Goal: Transaction & Acquisition: Purchase product/service

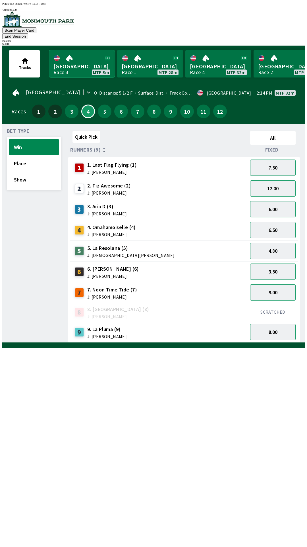
click at [90, 54] on link "Monmouth Park Race 3 MTP 5m" at bounding box center [82, 63] width 66 height 27
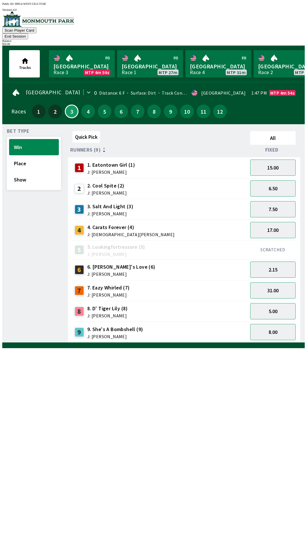
click at [28, 33] on button "End Session" at bounding box center [15, 36] width 26 height 6
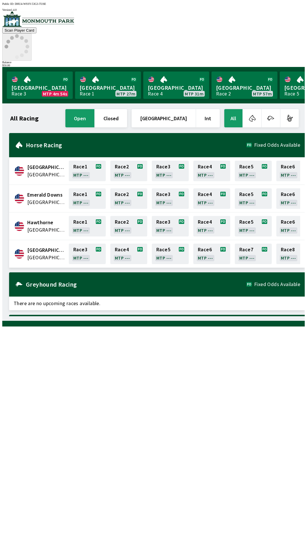
click at [29, 34] on icon at bounding box center [17, 46] width 25 height 25
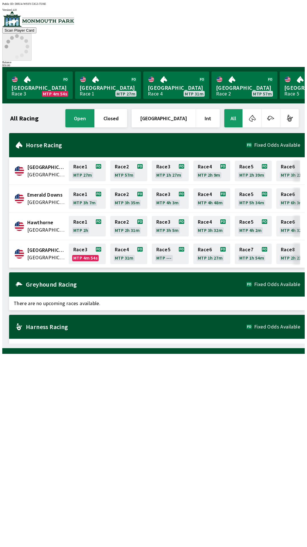
click at [29, 34] on icon at bounding box center [17, 46] width 25 height 25
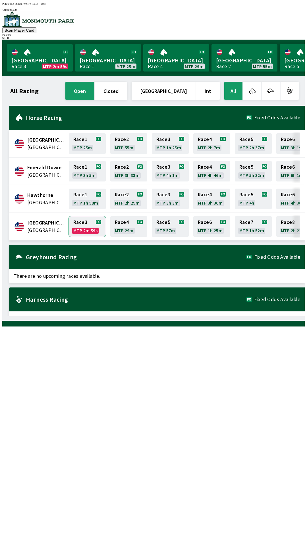
click at [84, 219] on link "Race 3 MTP 2m 59s" at bounding box center [87, 226] width 37 height 20
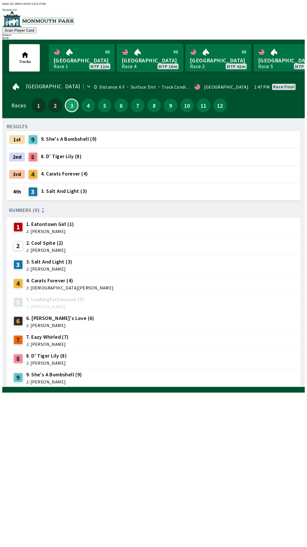
click at [161, 61] on link "Monmouth Park Race 4 MTP 16m" at bounding box center [150, 57] width 66 height 27
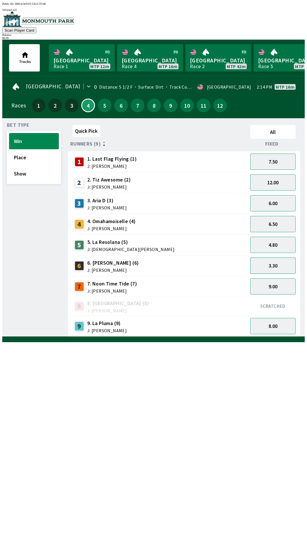
click at [266, 265] on button "3.30" at bounding box center [273, 265] width 46 height 16
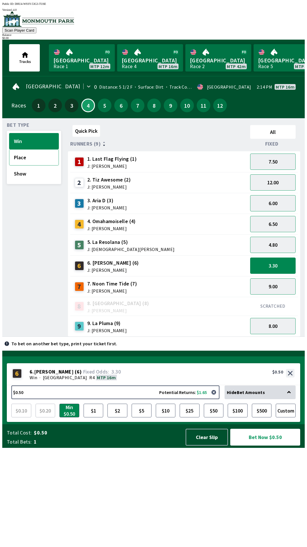
click at [35, 155] on button "Place" at bounding box center [34, 157] width 50 height 16
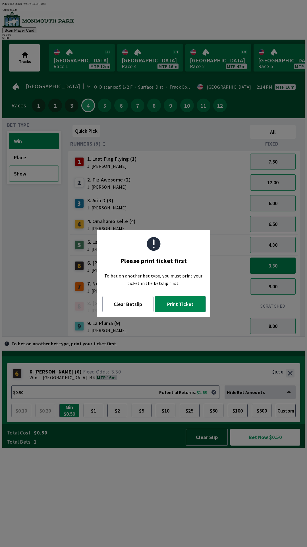
click at [32, 173] on button "Show" at bounding box center [34, 173] width 50 height 16
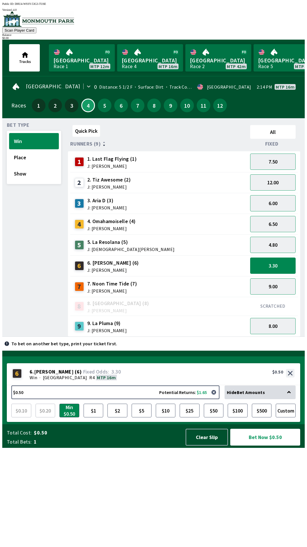
click at [171, 333] on div "Quick Pick All Runners (9) Fixed 1 1. Last Flag Flying (1) J: [PERSON_NAME] 7.5…" at bounding box center [186, 230] width 237 height 214
click at [116, 417] on button "$2" at bounding box center [118, 410] width 20 height 14
click at [38, 157] on button "Place" at bounding box center [34, 157] width 50 height 16
click at [37, 175] on button "Show" at bounding box center [34, 173] width 50 height 16
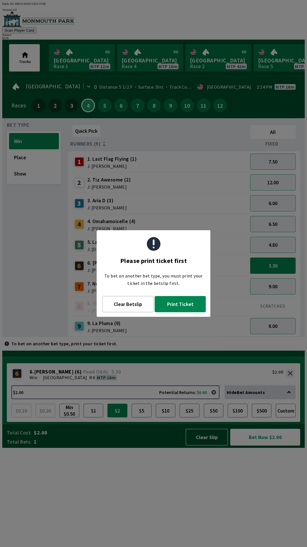
click at [169, 304] on button "Print Ticket" at bounding box center [180, 304] width 51 height 16
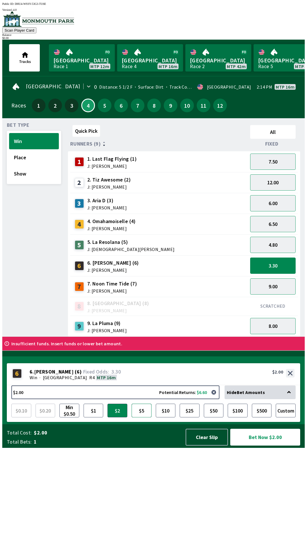
click at [140, 417] on button "$5" at bounding box center [142, 410] width 20 height 14
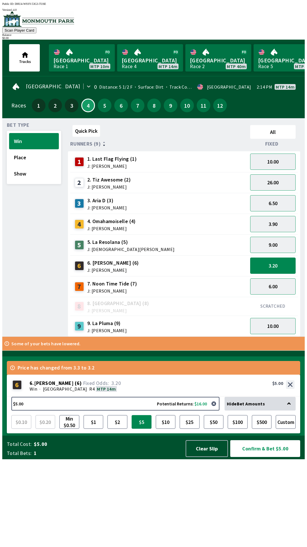
click at [132, 415] on button "$5" at bounding box center [142, 422] width 20 height 14
click at [118, 428] on button "$2" at bounding box center [118, 422] width 20 height 14
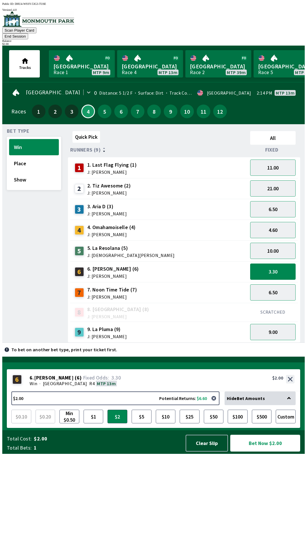
click at [262, 451] on button "Bet Now $2.00" at bounding box center [266, 442] width 70 height 17
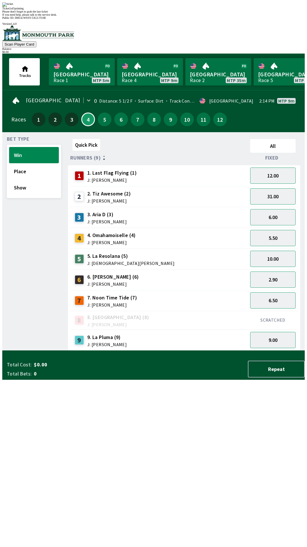
click at [102, 350] on div "Quick Pick All Runners (9) Fixed 1 1. Last Flag Flying (1) J: [PERSON_NAME] 12.…" at bounding box center [186, 244] width 237 height 214
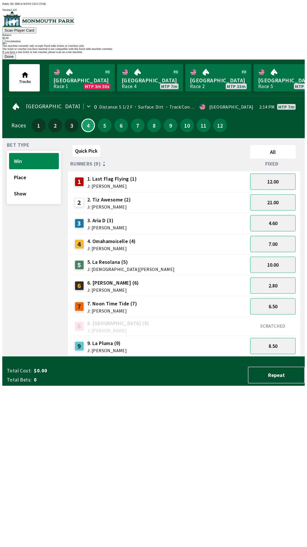
click at [16, 59] on button "Done" at bounding box center [9, 57] width 14 height 6
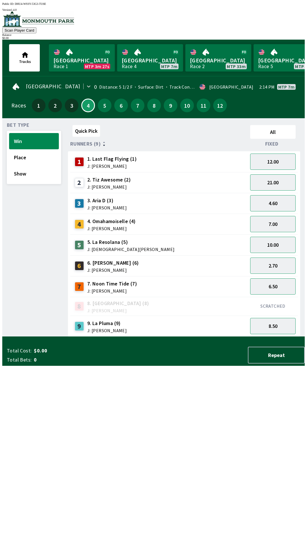
click at [93, 336] on div "Quick Pick All Runners (9) Fixed 1 1. Last Flag Flying (1) J: [PERSON_NAME] 12.…" at bounding box center [186, 230] width 237 height 214
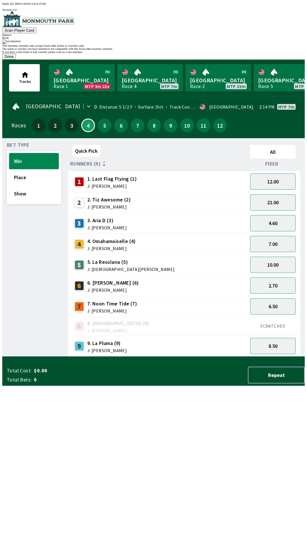
click at [16, 59] on button "Done" at bounding box center [9, 57] width 14 height 6
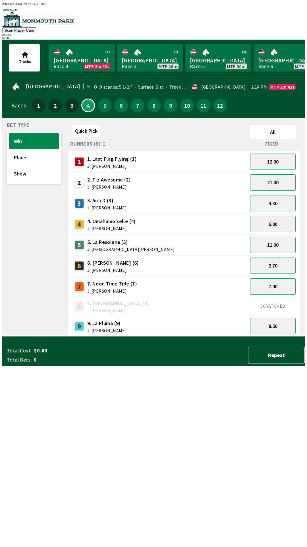
click at [104, 284] on div "7. Noon Time Tide (7) J: [PERSON_NAME]" at bounding box center [112, 286] width 50 height 13
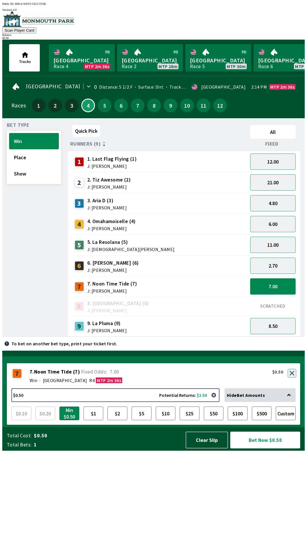
click at [293, 377] on button "button" at bounding box center [292, 373] width 9 height 9
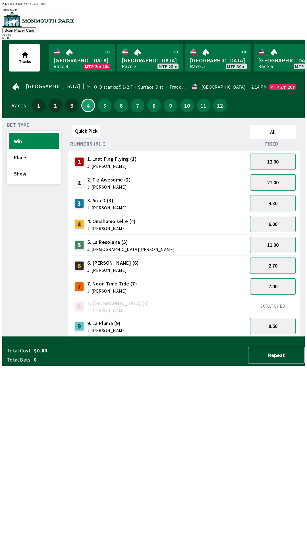
click at [276, 264] on button "2.70" at bounding box center [273, 265] width 46 height 16
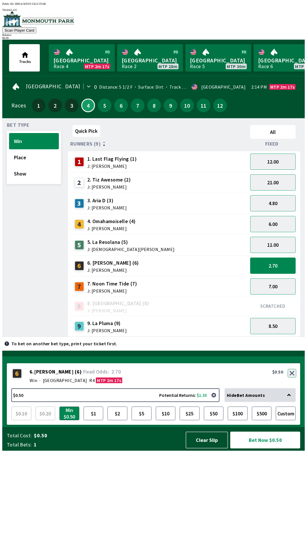
click at [292, 377] on button "button" at bounding box center [292, 373] width 9 height 9
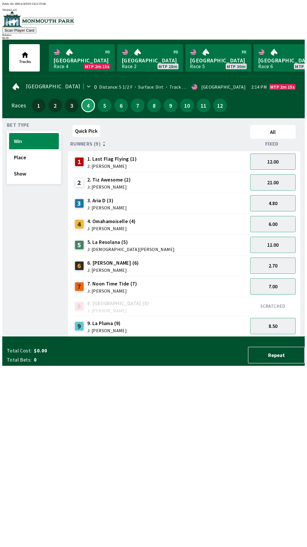
click at [102, 288] on span "J: [PERSON_NAME]" at bounding box center [112, 290] width 50 height 5
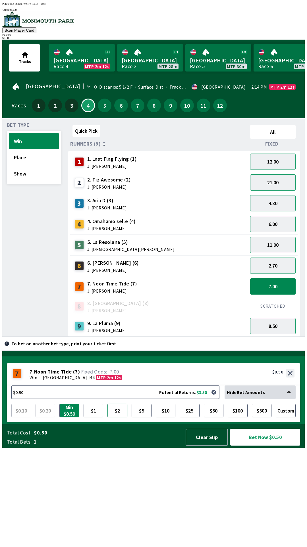
click at [121, 417] on button "$2" at bounding box center [118, 410] width 20 height 14
click at [100, 268] on span "J: [PERSON_NAME]" at bounding box center [113, 270] width 52 height 5
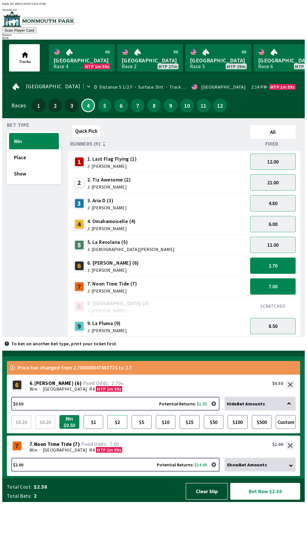
click at [118, 428] on button "$2" at bounding box center [118, 422] width 20 height 14
click at [209, 499] on button "Clear Slip" at bounding box center [207, 490] width 42 height 17
click at [212, 499] on div "Total Cost: $4.00 Total Bets: 2 Clear Slip Bet Now $4.00" at bounding box center [156, 490] width 298 height 17
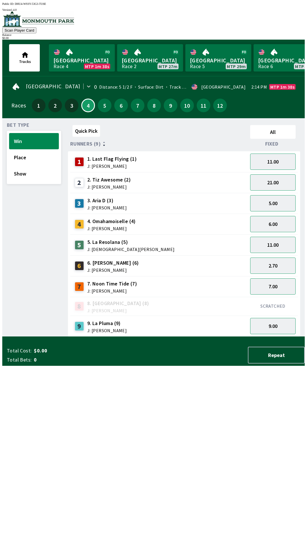
click at [208, 363] on div "Total Cost: $0.00 Total Bets: 0 Repeat" at bounding box center [156, 354] width 298 height 17
click at [209, 363] on div "Total Cost: $0.00 Total Bets: 0 Repeat" at bounding box center [156, 354] width 298 height 17
click at [210, 363] on div "Total Cost: $0.00 Total Bets: 0 Repeat" at bounding box center [156, 354] width 298 height 17
click at [110, 261] on span "6. [PERSON_NAME] (6)" at bounding box center [113, 262] width 52 height 7
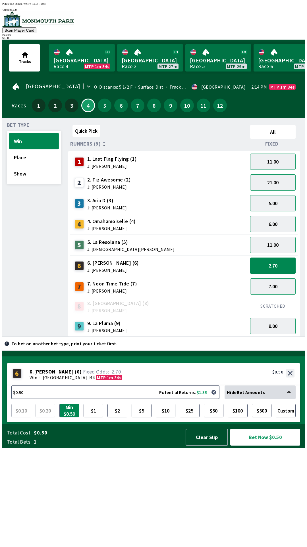
click at [34, 142] on button "Win" at bounding box center [34, 141] width 50 height 16
click at [119, 417] on button "$2" at bounding box center [118, 410] width 20 height 14
click at [271, 445] on button "Bet Now $2.00" at bounding box center [266, 436] width 70 height 17
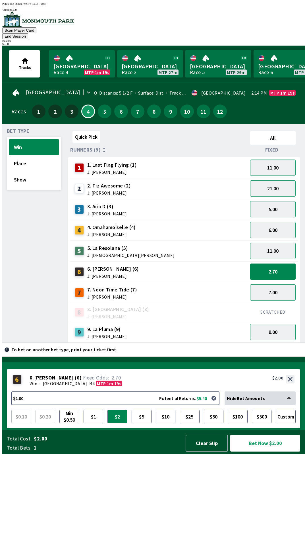
click at [269, 451] on button "Bet Now $2.00" at bounding box center [266, 442] width 70 height 17
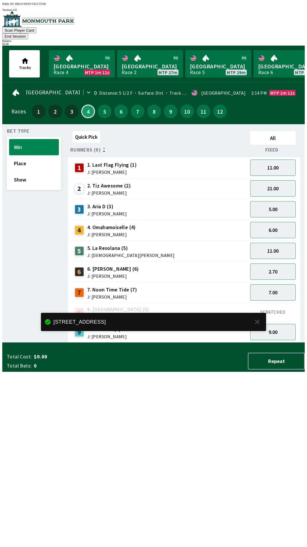
click at [117, 371] on div "Total Cost: $0.00 Total Bets: 0 Repeat" at bounding box center [156, 360] width 298 height 24
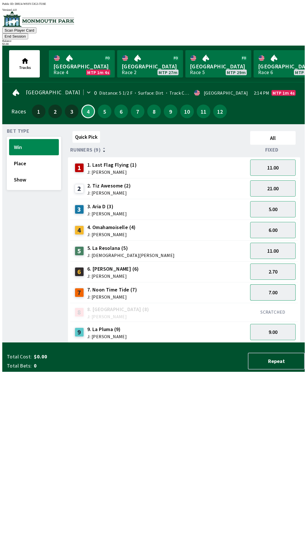
click at [275, 284] on button "7.00" at bounding box center [273, 292] width 46 height 16
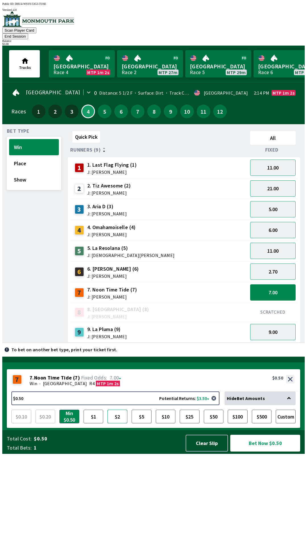
click at [119, 423] on button "$2" at bounding box center [118, 416] width 20 height 14
click at [256, 451] on button "Bet Now $2.00" at bounding box center [266, 442] width 70 height 17
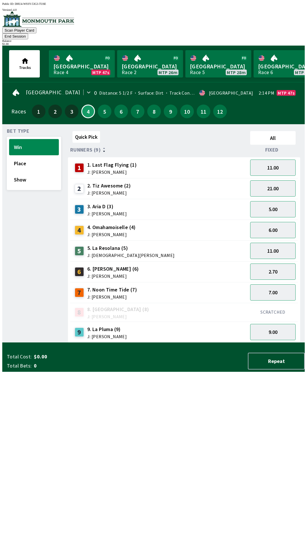
click at [218, 342] on div "Quick Pick All Runners (9) Fixed 1 1. Last Flag Flying (1) J: [PERSON_NAME] 11.…" at bounding box center [186, 236] width 237 height 214
click at [36, 159] on button "Place" at bounding box center [34, 163] width 50 height 16
click at [278, 264] on button "1.55" at bounding box center [273, 271] width 46 height 16
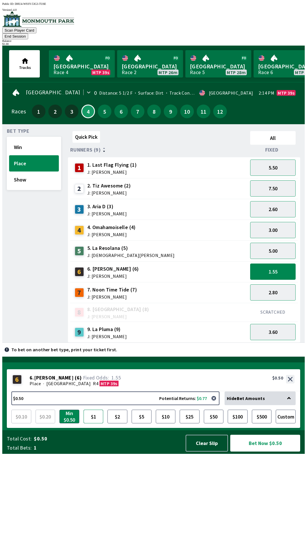
click at [95, 423] on button "$1" at bounding box center [94, 416] width 20 height 14
click at [267, 451] on button "Bet Now $1.00" at bounding box center [266, 442] width 70 height 17
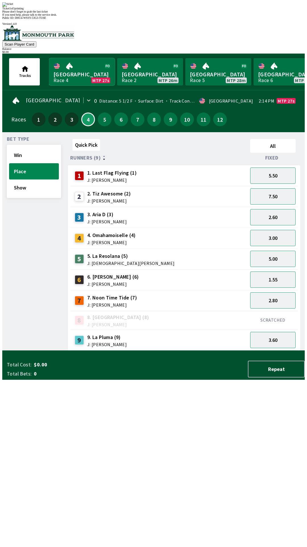
click at [79, 58] on link "[GEOGRAPHIC_DATA] Race 4 MTP 27s" at bounding box center [82, 71] width 66 height 27
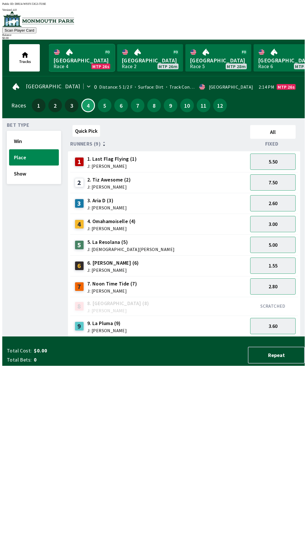
click at [81, 56] on link "[GEOGRAPHIC_DATA] Race 4 MTP 26s" at bounding box center [82, 57] width 66 height 27
click at [29, 158] on button "Place" at bounding box center [34, 157] width 50 height 16
click at [103, 248] on span "J: [DEMOGRAPHIC_DATA][PERSON_NAME]" at bounding box center [131, 249] width 88 height 5
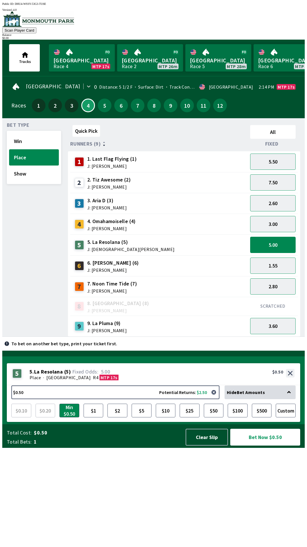
click at [111, 164] on span "J: [PERSON_NAME]" at bounding box center [112, 166] width 50 height 5
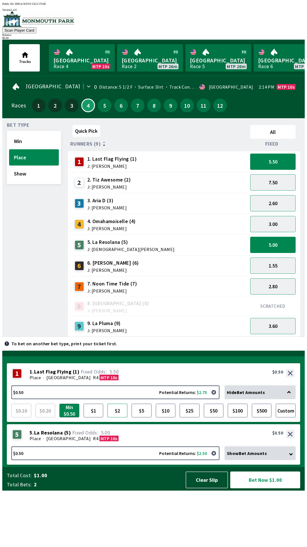
click at [120, 417] on button "$2" at bounding box center [118, 410] width 20 height 14
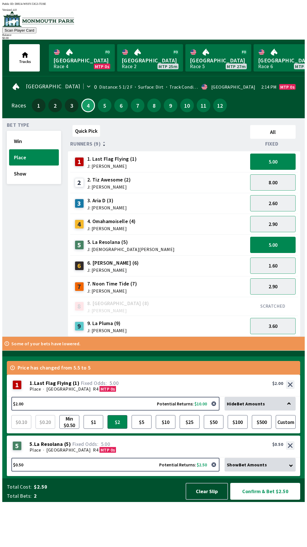
click at [266, 499] on button "Confirm & Bet $2.50" at bounding box center [266, 490] width 70 height 17
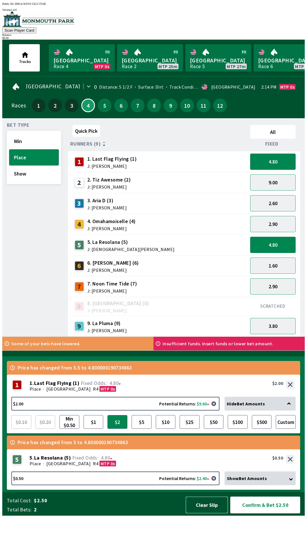
click at [208, 513] on button "Clear Slip" at bounding box center [207, 504] width 42 height 17
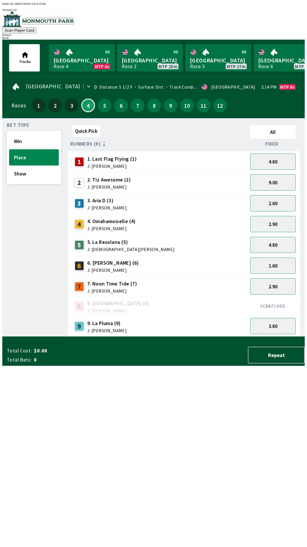
click at [33, 155] on button "Place" at bounding box center [34, 157] width 50 height 16
click at [276, 163] on button "4.80" at bounding box center [273, 161] width 46 height 16
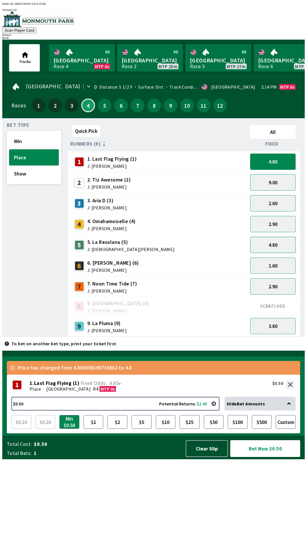
click at [273, 243] on button "4.80" at bounding box center [273, 245] width 46 height 16
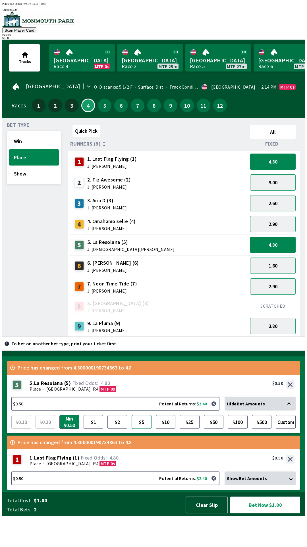
click at [143, 428] on button "$5" at bounding box center [142, 422] width 20 height 14
click at [267, 513] on button "Bet Now $5.50" at bounding box center [266, 504] width 70 height 17
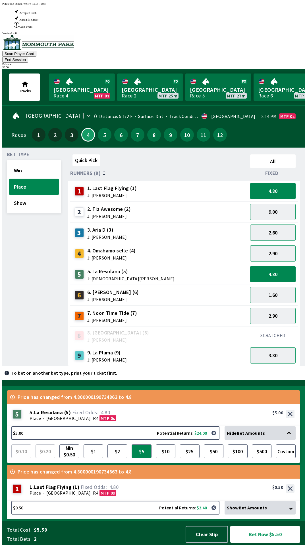
click at [269, 536] on button "Bet Now $5.50" at bounding box center [266, 533] width 70 height 17
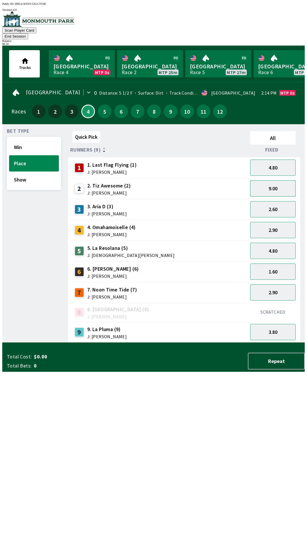
click at [278, 181] on button "9.00" at bounding box center [273, 188] width 46 height 16
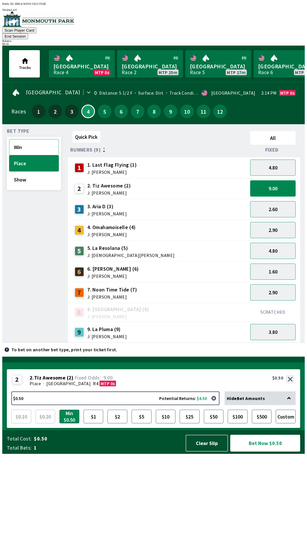
click at [28, 141] on button "Win" at bounding box center [34, 147] width 50 height 16
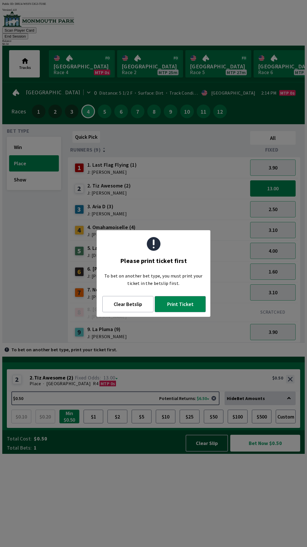
click at [72, 423] on button "Min $0.50" at bounding box center [69, 416] width 20 height 14
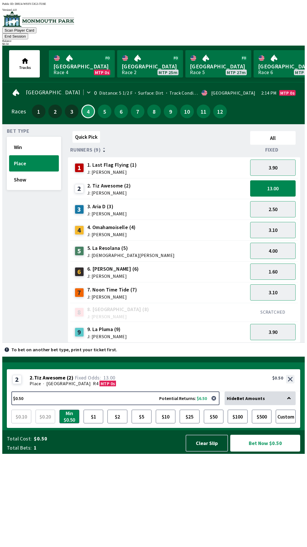
click at [270, 451] on button "Bet Now $0.50" at bounding box center [266, 442] width 70 height 17
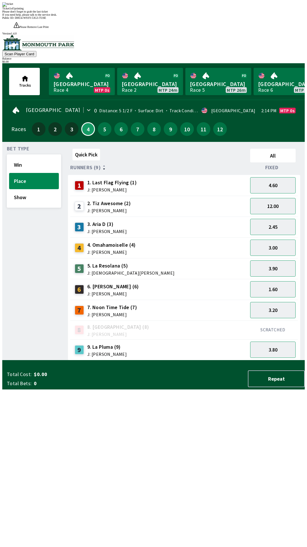
click at [193, 360] on div "Quick Pick All Runners (9) Fixed 1 1. Last Flag Flying (1) J: [PERSON_NAME] 4.6…" at bounding box center [186, 253] width 237 height 214
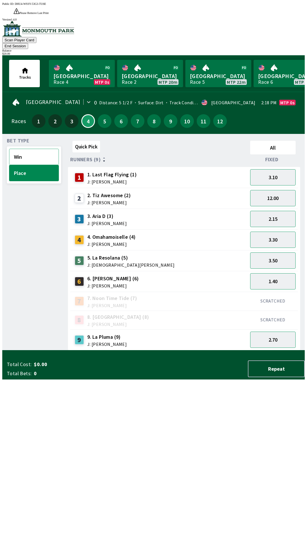
click at [24, 149] on button "Win" at bounding box center [34, 157] width 50 height 16
click at [283, 190] on button "31.00" at bounding box center [273, 198] width 46 height 16
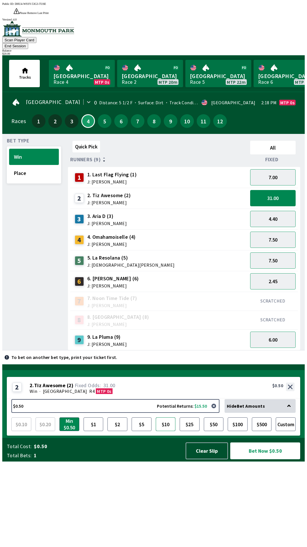
click at [168, 431] on button "$10" at bounding box center [166, 424] width 20 height 14
click at [275, 459] on button "Bet Now $10.00" at bounding box center [266, 450] width 70 height 17
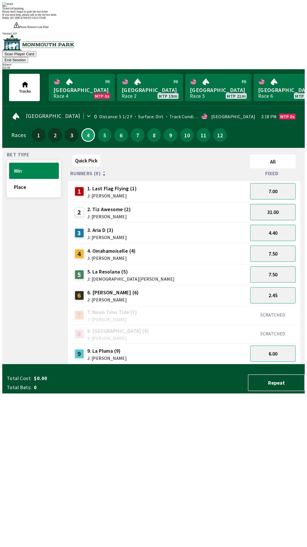
click at [165, 364] on div "Quick Pick All Runners (9) Fixed 1 1. Last Flag Flying (1) J: [PERSON_NAME] 7.0…" at bounding box center [186, 258] width 237 height 212
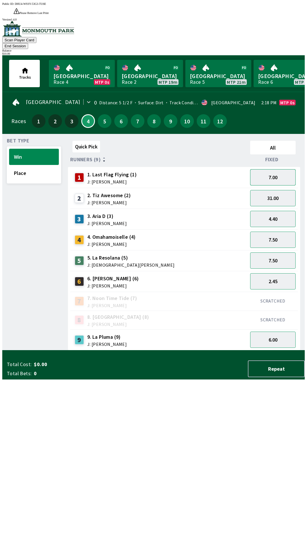
click at [274, 169] on button "7.00" at bounding box center [273, 177] width 46 height 16
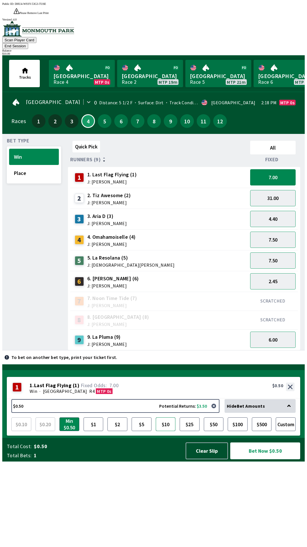
click at [167, 431] on button "$10" at bounding box center [166, 424] width 20 height 14
click at [272, 459] on button "Bet Now $10.00" at bounding box center [266, 450] width 70 height 17
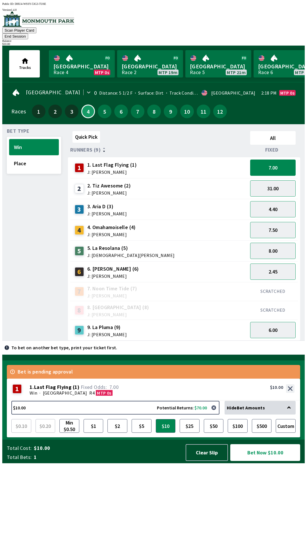
click at [267, 461] on button "Bet Now $10.00" at bounding box center [266, 452] width 70 height 17
click at [273, 461] on button "Bet Now $10.00" at bounding box center [266, 452] width 70 height 17
click at [214, 461] on button "Clear Slip" at bounding box center [207, 452] width 42 height 17
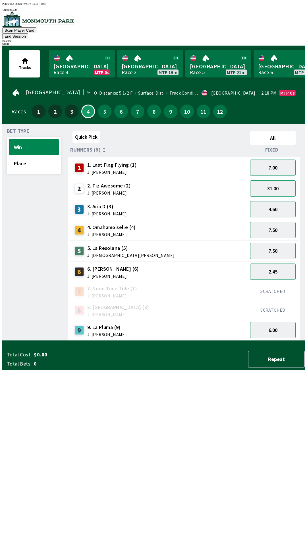
click at [28, 33] on button "End Session" at bounding box center [15, 36] width 26 height 6
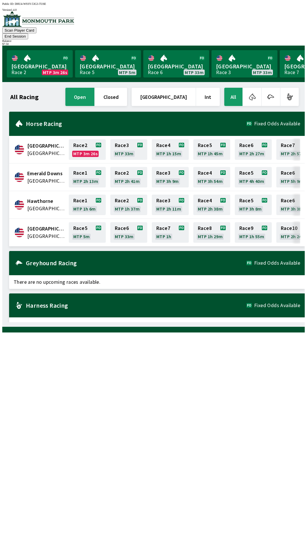
click at [27, 95] on h1 "All Racing" at bounding box center [24, 97] width 28 height 5
click at [101, 61] on link "Monmouth Park Race 5 MTP 5m" at bounding box center [108, 63] width 66 height 27
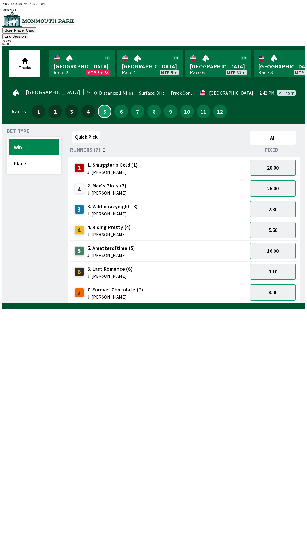
click at [28, 33] on button "End Session" at bounding box center [15, 36] width 26 height 6
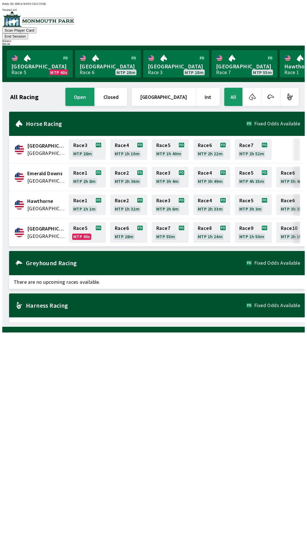
click at [28, 33] on button "End Session" at bounding box center [15, 36] width 26 height 6
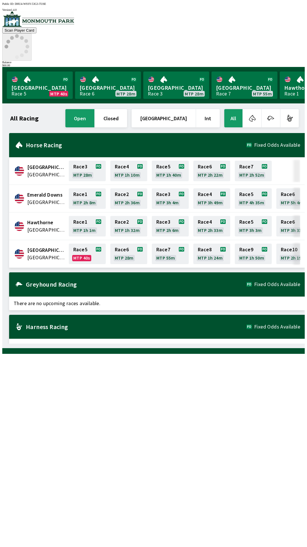
click at [29, 34] on icon at bounding box center [17, 46] width 25 height 25
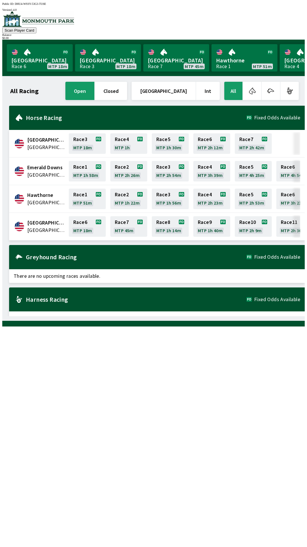
click at [161, 316] on div "All Racing open closed [GEOGRAPHIC_DATA] Int All [GEOGRAPHIC_DATA] [GEOGRAPHIC_…" at bounding box center [156, 198] width 298 height 235
click at [24, 58] on link "[GEOGRAPHIC_DATA] Race 6 MTP 17m" at bounding box center [40, 57] width 66 height 27
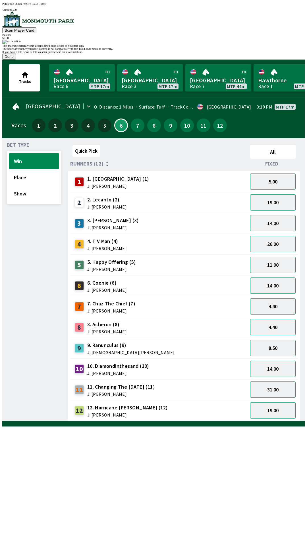
click at [16, 59] on button "Done" at bounding box center [9, 57] width 14 height 6
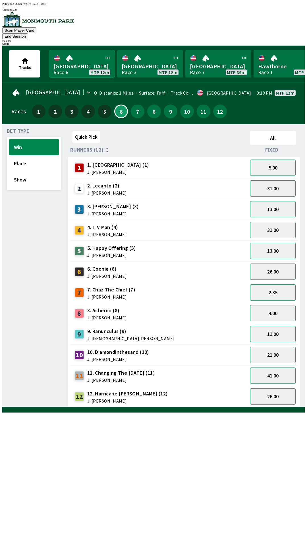
click at [89, 63] on link "[GEOGRAPHIC_DATA] Race 6 MTP 12m" at bounding box center [82, 63] width 66 height 27
click at [84, 62] on link "[GEOGRAPHIC_DATA] Race 6 MTP 12m" at bounding box center [82, 63] width 66 height 27
click at [276, 226] on button "31.00" at bounding box center [273, 230] width 46 height 16
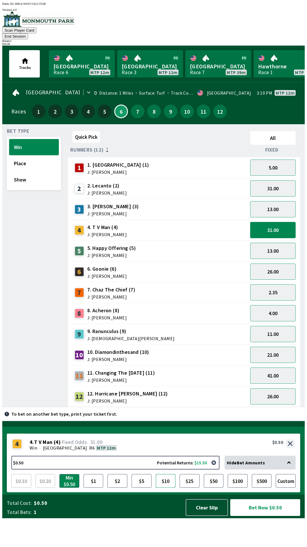
click at [167, 487] on button "$10" at bounding box center [166, 481] width 20 height 14
click at [256, 516] on button "Bet Now $10.00" at bounding box center [266, 507] width 70 height 17
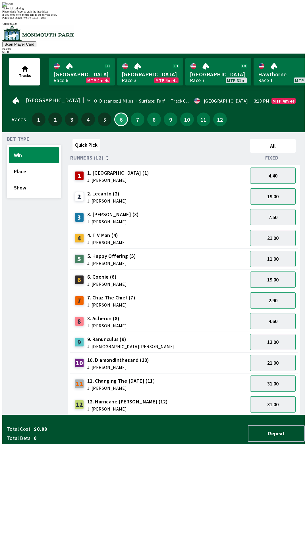
click at [182, 10] on div "Ticket 1 of 1 printing" at bounding box center [153, 8] width 303 height 3
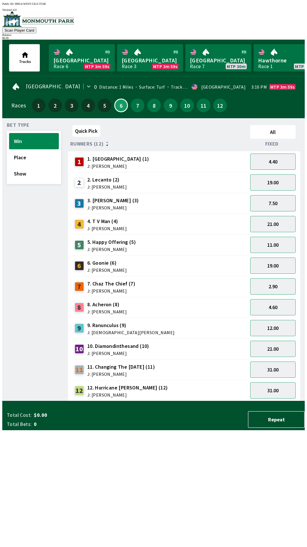
click at [276, 36] on div "$ 0.00" at bounding box center [153, 37] width 303 height 3
click at [281, 33] on div "Balance" at bounding box center [153, 34] width 303 height 3
click at [279, 428] on button "Repeat" at bounding box center [276, 419] width 57 height 17
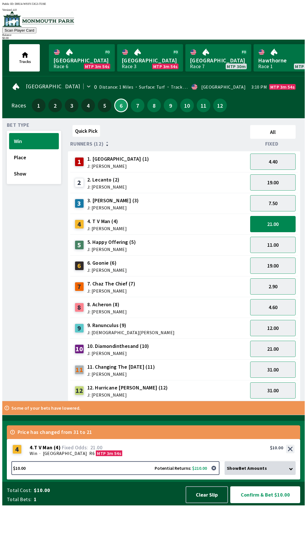
click at [269, 503] on button "Confirm & Bet $10.00" at bounding box center [266, 494] width 70 height 17
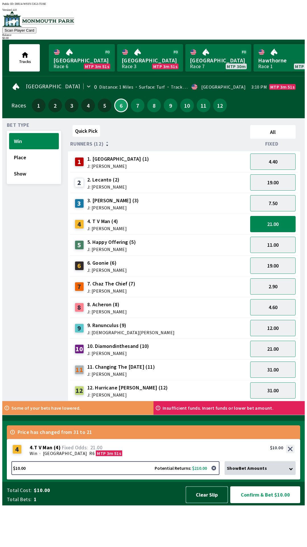
click at [208, 503] on button "Clear Slip" at bounding box center [207, 494] width 42 height 17
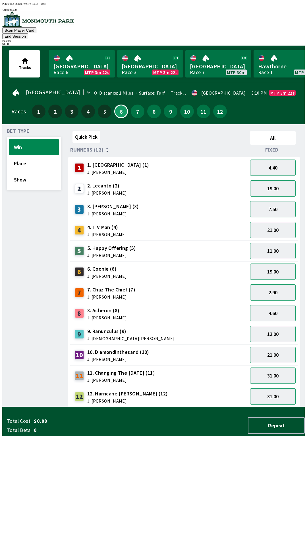
click at [276, 388] on button "31.00" at bounding box center [273, 396] width 46 height 16
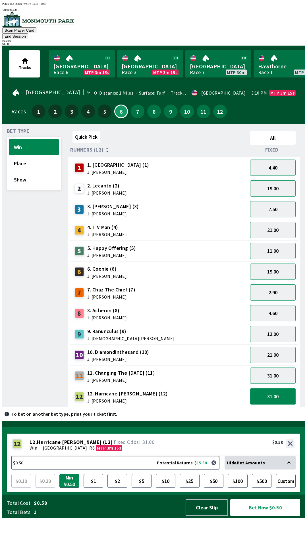
click at [276, 388] on button "31.00" at bounding box center [273, 396] width 46 height 16
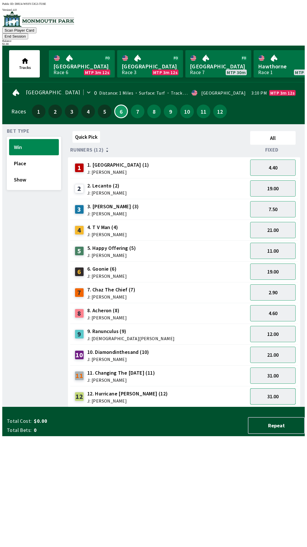
click at [276, 388] on button "31.00" at bounding box center [273, 396] width 46 height 16
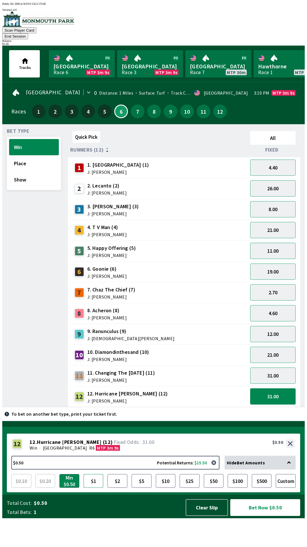
click at [97, 487] on button "$1" at bounding box center [94, 481] width 20 height 14
click at [269, 516] on button "Bet Now $1.00" at bounding box center [266, 507] width 70 height 17
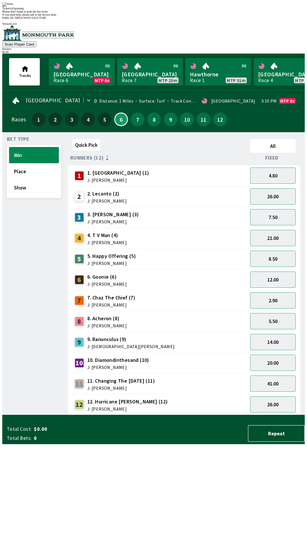
click at [219, 415] on div "Quick Pick All Runners (12) Fixed 1 1. Garden Gal (1) J: [PERSON_NAME] 4.80 2 2…" at bounding box center [186, 276] width 237 height 278
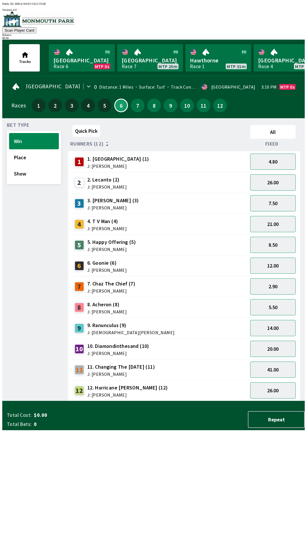
click at [226, 401] on div "Quick Pick All Runners (12) Fixed 1 1. Garden Gal (1) J: [PERSON_NAME] 4.80 2 2…" at bounding box center [186, 262] width 237 height 278
click at [138, 107] on button "7" at bounding box center [138, 105] width 14 height 14
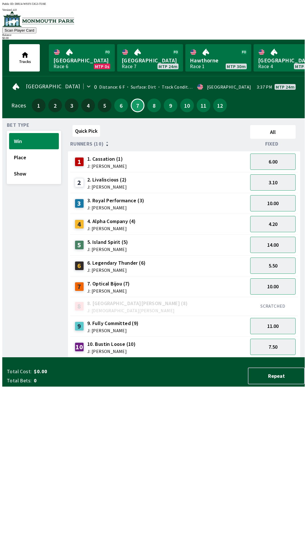
click at [109, 185] on span "J: [PERSON_NAME]" at bounding box center [107, 186] width 40 height 5
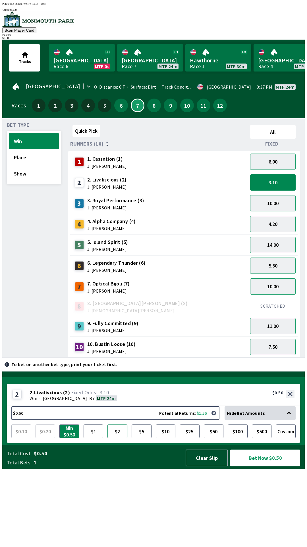
click at [116, 438] on button "$2" at bounding box center [118, 431] width 20 height 14
click at [23, 157] on button "Place" at bounding box center [34, 157] width 50 height 16
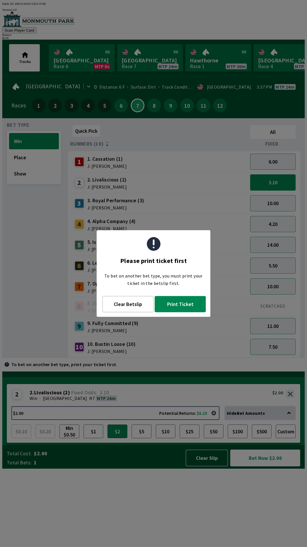
click at [187, 303] on button "Print Ticket" at bounding box center [180, 304] width 51 height 16
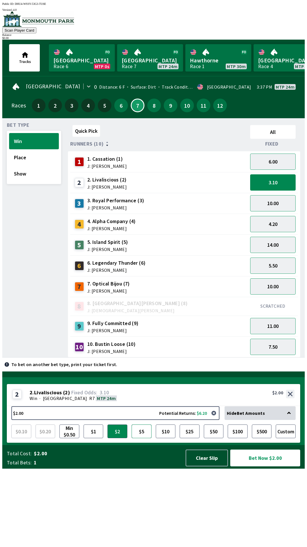
click at [149, 438] on button "$5" at bounding box center [142, 431] width 20 height 14
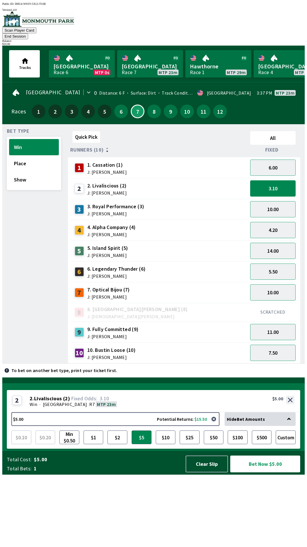
click at [122, 294] on span "J: [PERSON_NAME]" at bounding box center [108, 296] width 43 height 5
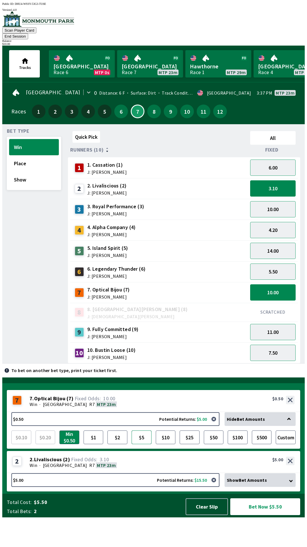
click at [145, 444] on button "$5" at bounding box center [142, 437] width 20 height 14
click at [33, 155] on button "Place" at bounding box center [34, 163] width 50 height 16
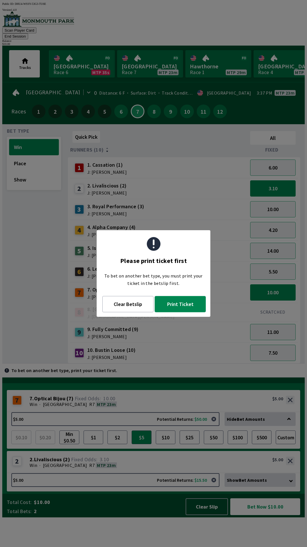
click at [193, 298] on button "Print Ticket" at bounding box center [180, 304] width 51 height 16
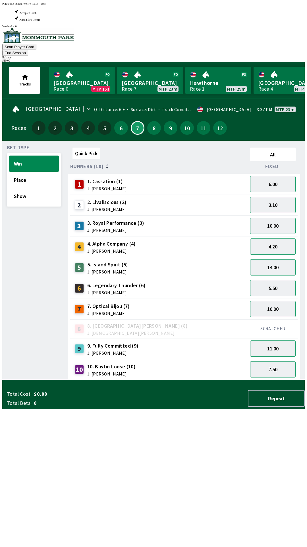
click at [94, 311] on span "J: [PERSON_NAME]" at bounding box center [108, 313] width 43 height 5
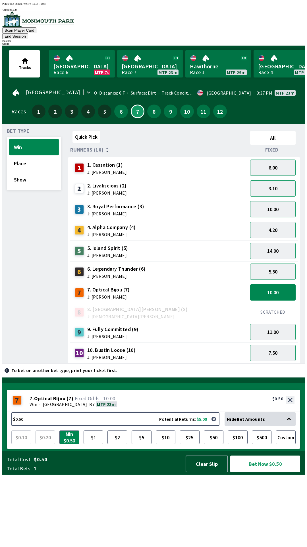
click at [38, 144] on button "Win" at bounding box center [34, 147] width 50 height 16
click at [22, 159] on button "Place" at bounding box center [34, 163] width 50 height 16
click at [142, 444] on button "$5" at bounding box center [142, 437] width 20 height 14
click at [105, 303] on div "8 8. Lemon Creek [PERSON_NAME] (8) J: [DEMOGRAPHIC_DATA][PERSON_NAME]" at bounding box center [159, 312] width 178 height 19
click at [106, 303] on div "8 8. Lemon Creek [PERSON_NAME] (8) J: [DEMOGRAPHIC_DATA][PERSON_NAME]" at bounding box center [159, 312] width 178 height 19
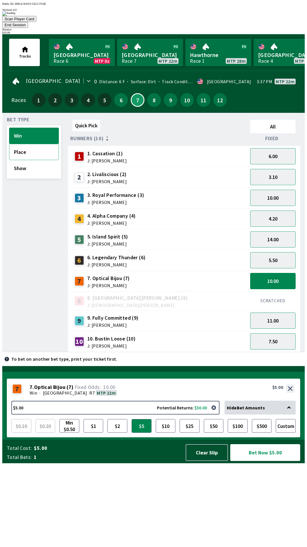
click at [34, 157] on button "Place" at bounding box center [34, 152] width 50 height 16
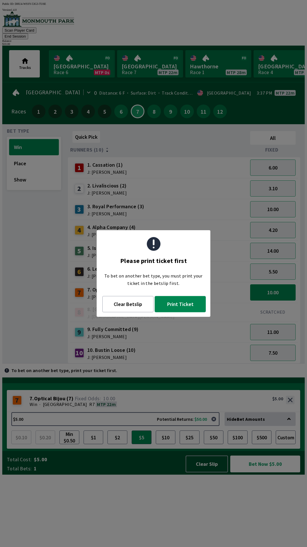
click at [187, 310] on button "Print Ticket" at bounding box center [180, 304] width 51 height 16
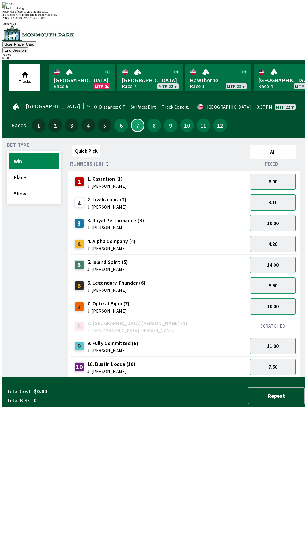
click at [228, 16] on div "Ticket 1 of 1 printing Please don't forget to grab the last ticket If you need …" at bounding box center [153, 9] width 303 height 14
click at [221, 16] on div "Ticket 1 of 1 printing Please don't forget to grab the last ticket If you need …" at bounding box center [153, 9] width 303 height 14
click at [57, 16] on span "If you need help, please talk to the service desk." at bounding box center [29, 14] width 55 height 3
click at [207, 16] on div "Ticket 1 of 1 printing Please don't forget to grab the last ticket If you need …" at bounding box center [153, 9] width 303 height 14
click at [205, 16] on div "Ticket 1 of 1 printing Please don't forget to grab the last ticket If you need …" at bounding box center [153, 9] width 303 height 14
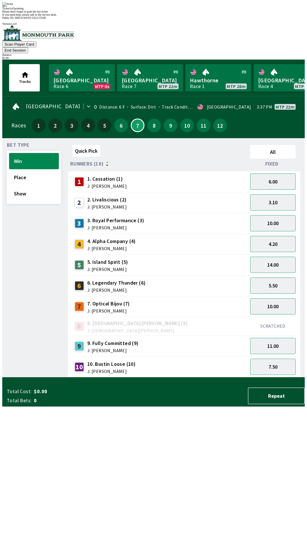
click at [192, 13] on div "Please don't forget to grab the last ticket" at bounding box center [153, 11] width 303 height 3
click at [184, 13] on div "Please don't forget to grab the last ticket" at bounding box center [153, 11] width 303 height 3
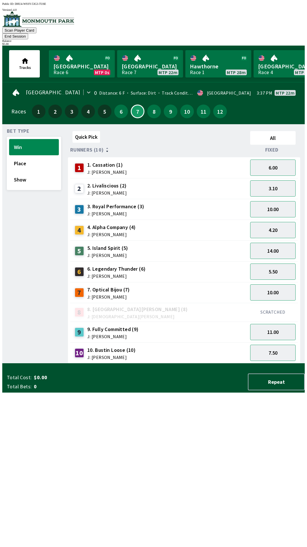
click at [195, 363] on div "Quick Pick All Runners (10) Fixed 1 1. Cassation (1) J: [PERSON_NAME] 6.00 2 2.…" at bounding box center [186, 246] width 237 height 235
click at [100, 211] on span "J: [PERSON_NAME]" at bounding box center [115, 213] width 57 height 5
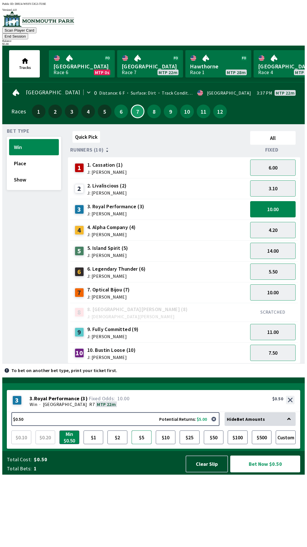
click at [142, 444] on button "$5" at bounding box center [142, 437] width 20 height 14
click at [18, 176] on button "Show" at bounding box center [34, 179] width 50 height 16
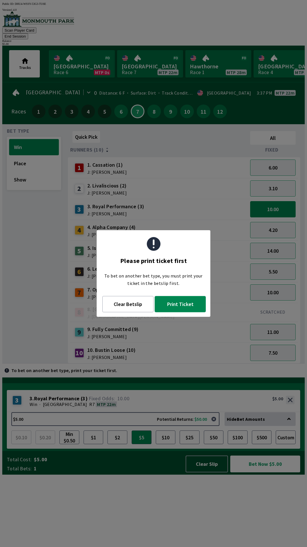
click at [184, 309] on button "Print Ticket" at bounding box center [180, 304] width 51 height 16
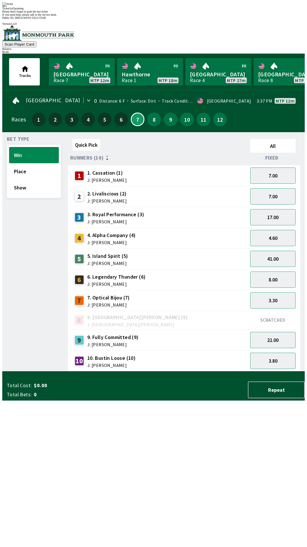
click at [251, 371] on div "Quick Pick All Runners (10) Fixed 1 1. Cassation (1) J: [PERSON_NAME] 7.00 2 2.…" at bounding box center [186, 254] width 237 height 235
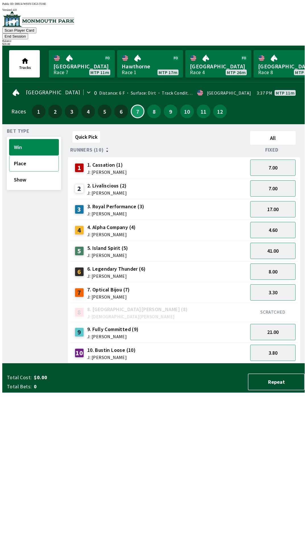
click at [41, 155] on button "Place" at bounding box center [34, 163] width 50 height 16
click at [31, 171] on button "Show" at bounding box center [34, 179] width 50 height 16
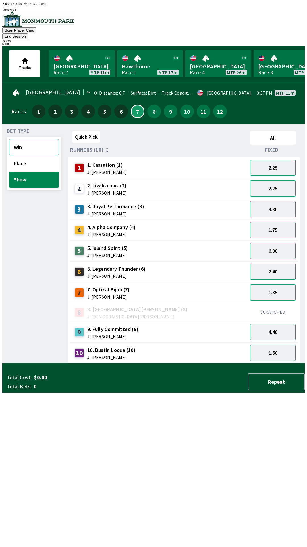
click at [37, 142] on button "Win" at bounding box center [34, 147] width 50 height 16
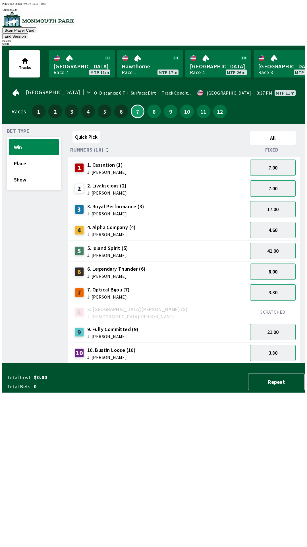
click at [130, 90] on span "Surface: Dirt" at bounding box center [140, 93] width 31 height 6
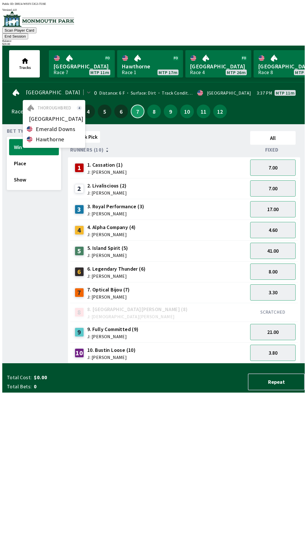
click at [134, 104] on button "7" at bounding box center [138, 111] width 14 height 14
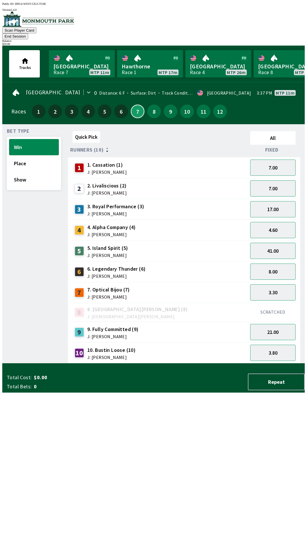
click at [131, 104] on button "7" at bounding box center [138, 111] width 14 height 14
click at [137, 104] on button "7" at bounding box center [138, 111] width 14 height 14
click at [28, 33] on button "End Session" at bounding box center [15, 36] width 26 height 6
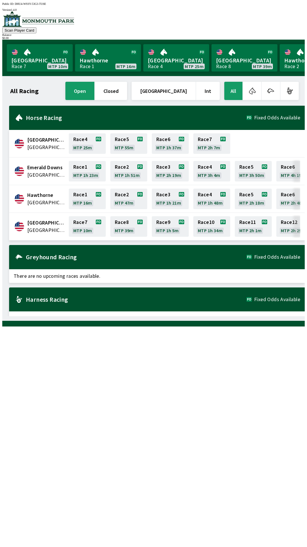
click at [196, 316] on div "All Racing open closed [GEOGRAPHIC_DATA] Int All [GEOGRAPHIC_DATA] [GEOGRAPHIC_…" at bounding box center [156, 198] width 298 height 235
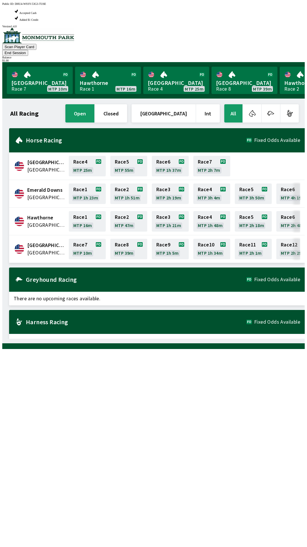
click at [28, 50] on button "End Session" at bounding box center [15, 53] width 26 height 6
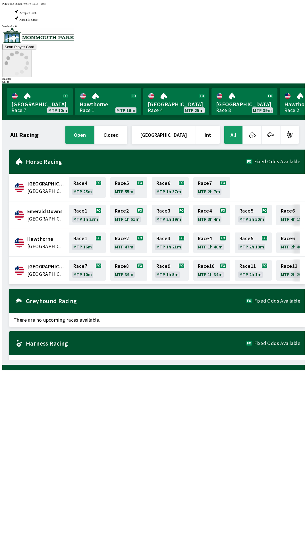
click at [29, 51] on icon at bounding box center [17, 63] width 25 height 25
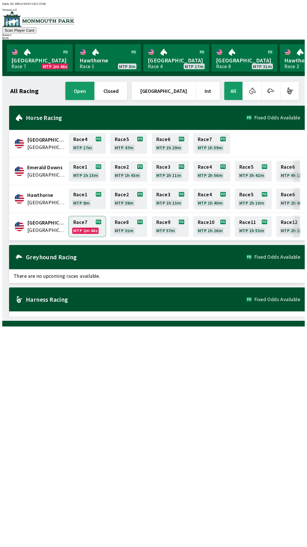
click at [93, 221] on link "Race 7 MTP 2m 46s" at bounding box center [87, 226] width 37 height 20
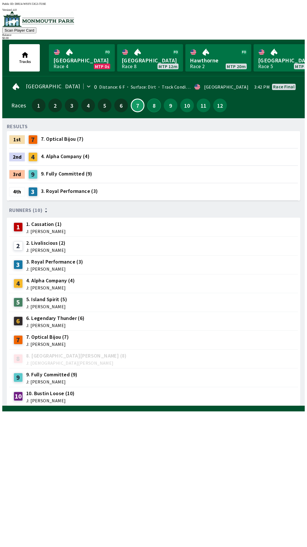
click at [148, 107] on button "8" at bounding box center [154, 105] width 14 height 14
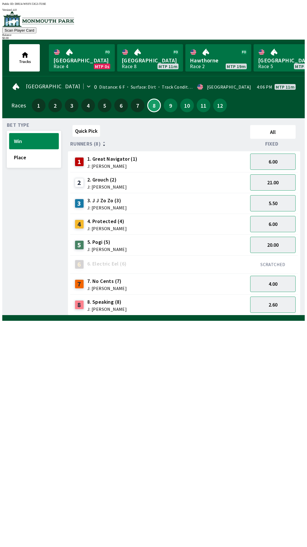
click at [9, 141] on button "Win" at bounding box center [34, 141] width 50 height 16
click at [21, 154] on button "Place" at bounding box center [34, 157] width 50 height 16
click at [17, 134] on button "Win" at bounding box center [34, 141] width 50 height 16
click at [30, 159] on button "Place" at bounding box center [34, 157] width 50 height 16
click at [20, 133] on button "Win" at bounding box center [34, 141] width 50 height 16
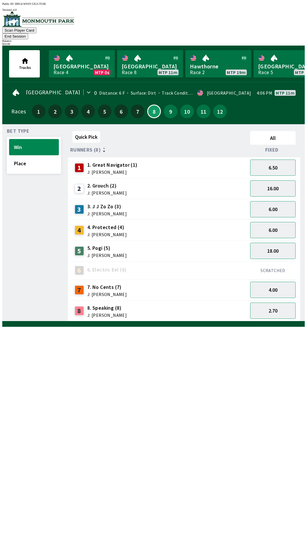
click at [103, 253] on span "J: [PERSON_NAME]" at bounding box center [107, 255] width 40 height 5
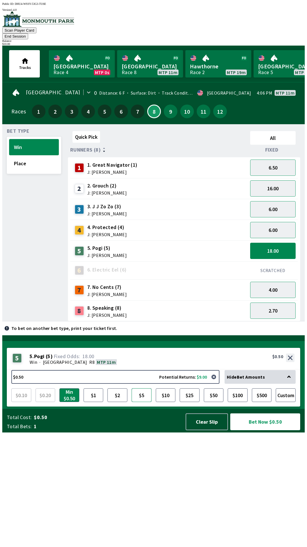
click at [146, 402] on button "$5" at bounding box center [142, 395] width 20 height 14
click at [275, 430] on button "Bet Now $5.00" at bounding box center [266, 421] width 70 height 17
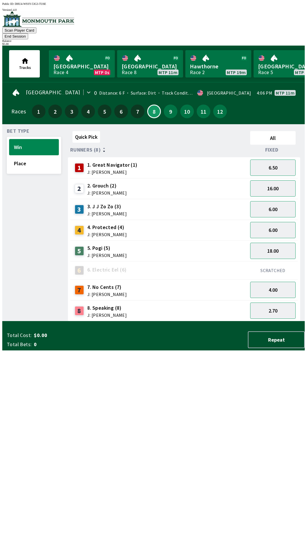
click at [183, 321] on div "Quick Pick All Runners (8) Fixed 1 1. Great Navigator (1) J: [PERSON_NAME] 6.50…" at bounding box center [186, 225] width 237 height 192
click at [102, 211] on span "J: [PERSON_NAME]" at bounding box center [107, 213] width 40 height 5
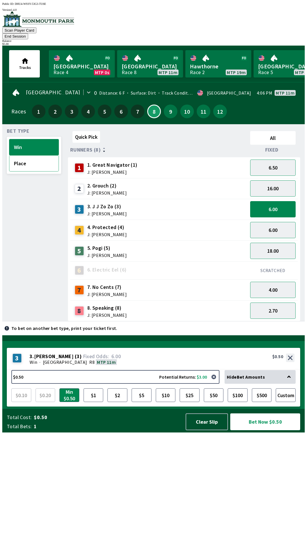
click at [22, 160] on button "Place" at bounding box center [34, 163] width 50 height 16
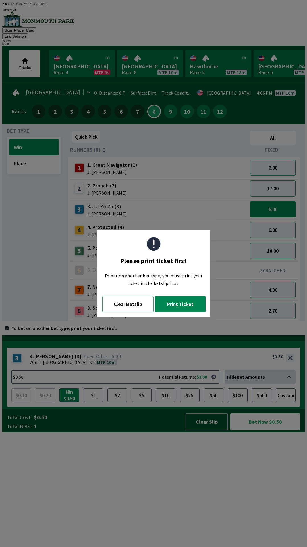
click at [131, 311] on button "Clear Betslip" at bounding box center [127, 304] width 51 height 16
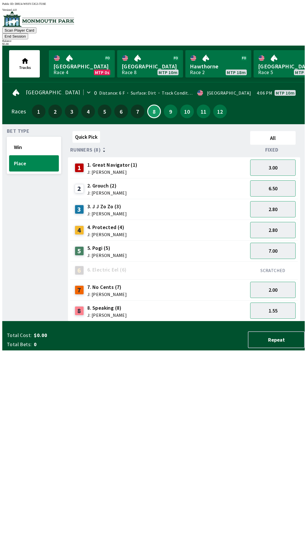
click at [107, 211] on span "J: [PERSON_NAME]" at bounding box center [107, 213] width 40 height 5
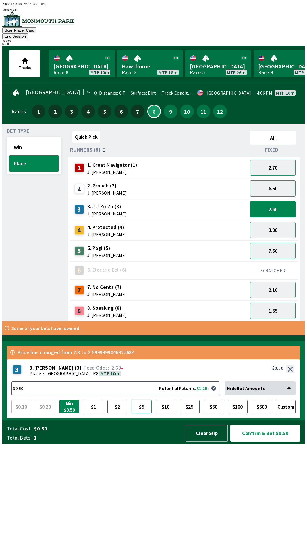
click at [150, 413] on button "$5" at bounding box center [142, 406] width 20 height 14
click at [274, 441] on button "Confirm & Bet $5.00" at bounding box center [266, 432] width 70 height 17
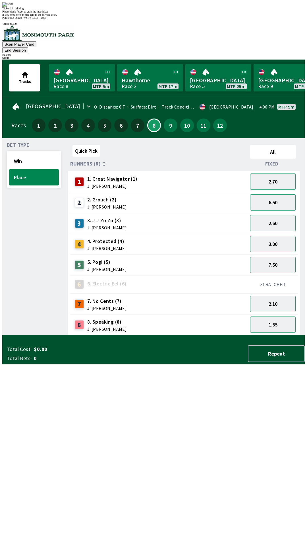
click at [112, 335] on div "Quick Pick All Runners (8) Fixed 1 1. Great Navigator (1) J: [PERSON_NAME] 2.70…" at bounding box center [186, 239] width 237 height 192
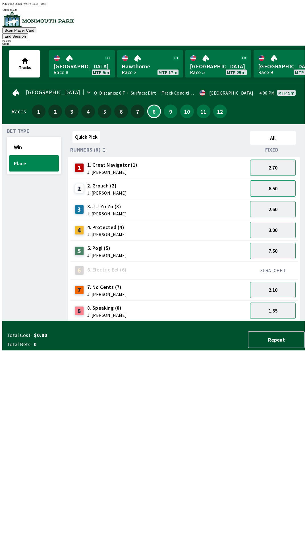
click at [107, 170] on span "J: [PERSON_NAME]" at bounding box center [112, 172] width 50 height 5
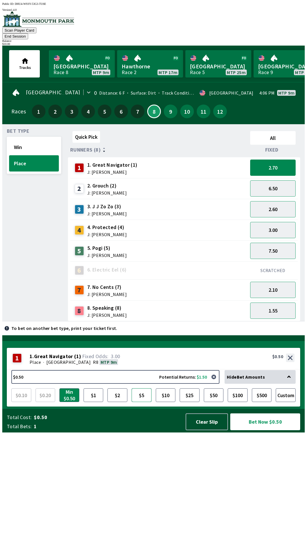
click at [149, 402] on button "$5" at bounding box center [142, 395] width 20 height 14
click at [267, 430] on button "Bet Now $5.00" at bounding box center [266, 421] width 70 height 17
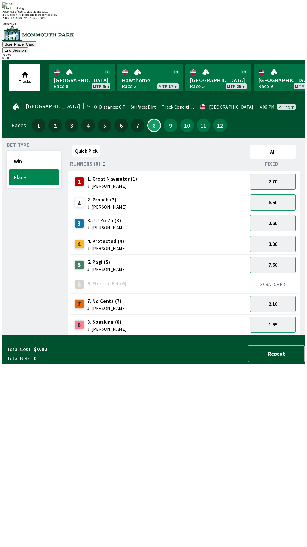
click at [186, 335] on div "Quick Pick All Runners (8) Fixed 1 1. Great Navigator (1) J: [PERSON_NAME] 2.70…" at bounding box center [186, 239] width 237 height 192
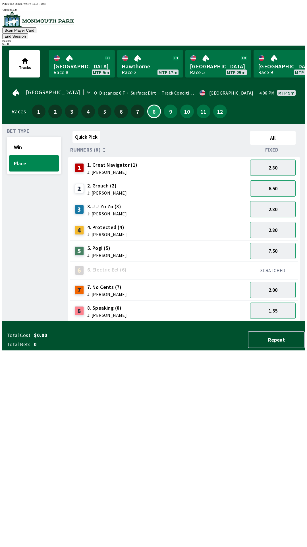
click at [106, 190] on span "J: [PERSON_NAME]" at bounding box center [107, 192] width 40 height 5
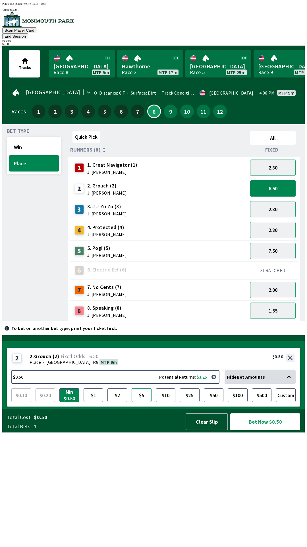
click at [140, 402] on button "$5" at bounding box center [142, 395] width 20 height 14
click at [272, 430] on button "Bet Now $5.00" at bounding box center [266, 421] width 70 height 17
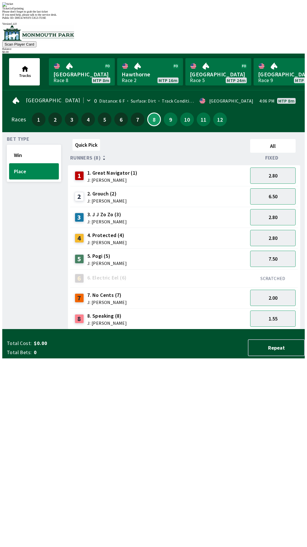
click at [242, 329] on div "Quick Pick All Runners (8) Fixed 1 1. Great Navigator (1) J: [PERSON_NAME] 2.80…" at bounding box center [186, 233] width 237 height 192
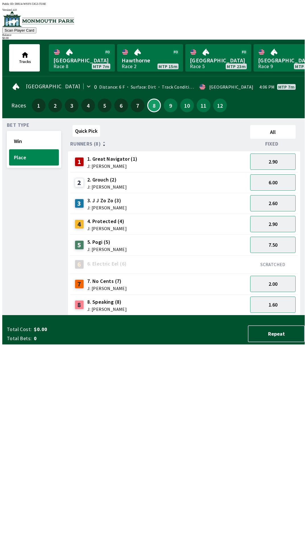
click at [108, 157] on span "1. Great Navigator (1)" at bounding box center [112, 158] width 50 height 7
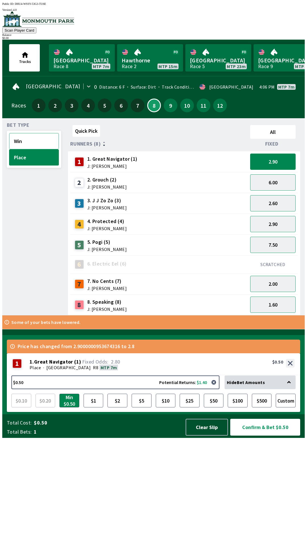
click at [34, 136] on button "Win" at bounding box center [34, 141] width 50 height 16
click at [204, 435] on button "Clear Slip" at bounding box center [207, 426] width 42 height 17
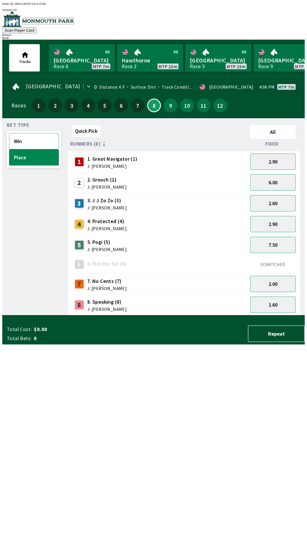
click at [34, 136] on button "Win" at bounding box center [34, 141] width 50 height 16
click at [107, 218] on span "4. Protected (4)" at bounding box center [107, 220] width 40 height 7
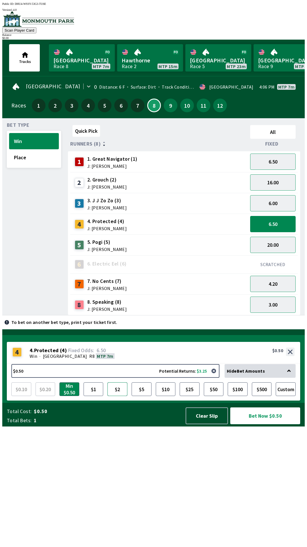
click at [118, 396] on button "$2" at bounding box center [118, 389] width 20 height 14
click at [266, 424] on button "Bet Now $2.00" at bounding box center [266, 415] width 70 height 17
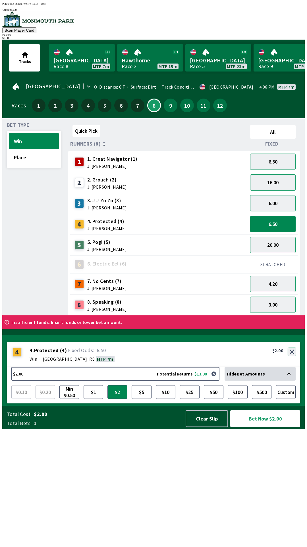
click at [293, 356] on button "button" at bounding box center [292, 351] width 9 height 9
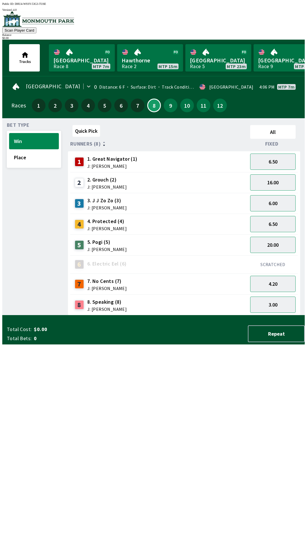
click at [111, 226] on span "J: [PERSON_NAME]" at bounding box center [107, 228] width 40 height 5
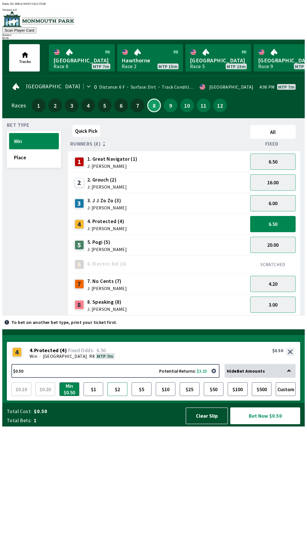
click at [118, 396] on button "$2" at bounding box center [118, 389] width 20 height 14
click at [260, 424] on button "Bet Now $2.00" at bounding box center [266, 415] width 70 height 17
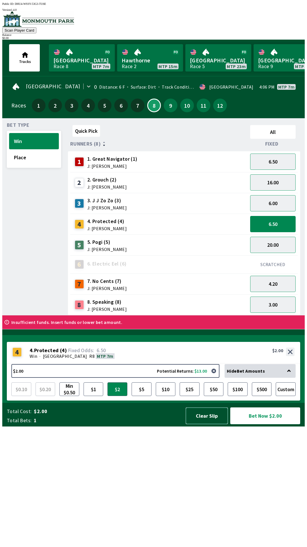
click at [196, 424] on button "Clear Slip" at bounding box center [207, 415] width 42 height 17
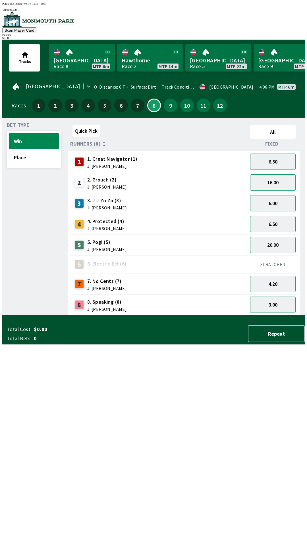
click at [116, 219] on span "4. Protected (4)" at bounding box center [107, 220] width 40 height 7
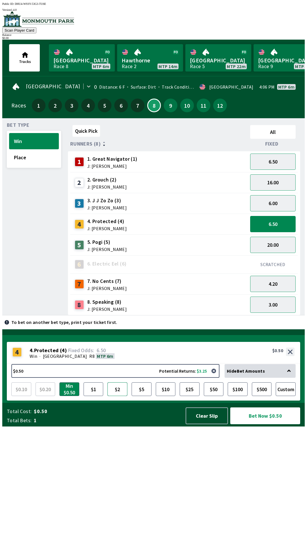
click at [117, 396] on button "$2" at bounding box center [118, 389] width 20 height 14
click at [264, 424] on button "Bet Now $2.00" at bounding box center [266, 415] width 70 height 17
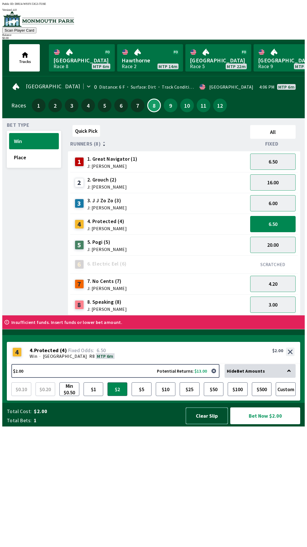
click at [205, 424] on button "Clear Slip" at bounding box center [207, 415] width 42 height 17
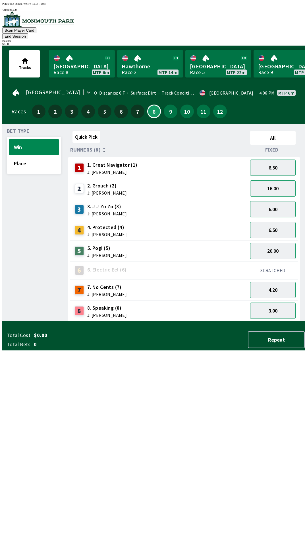
click at [108, 161] on span "1. Great Navigator (1)" at bounding box center [112, 164] width 50 height 7
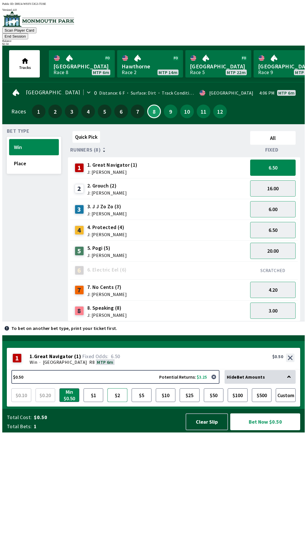
click at [118, 402] on button "$2" at bounding box center [118, 395] width 20 height 14
click at [263, 430] on button "Bet Now $2.00" at bounding box center [266, 421] width 70 height 17
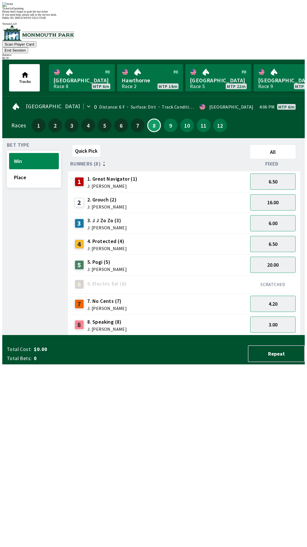
click at [117, 196] on span "2. Grouch (2)" at bounding box center [107, 199] width 40 height 7
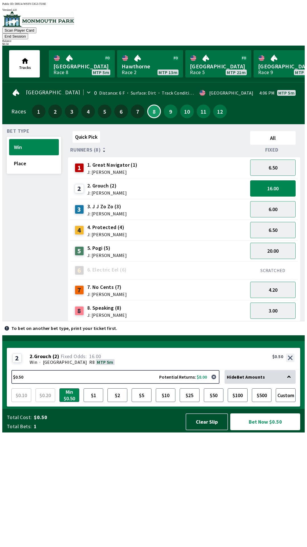
click at [272, 430] on button "Bet Now $0.50" at bounding box center [266, 421] width 70 height 17
